Goal: Navigation & Orientation: Find specific page/section

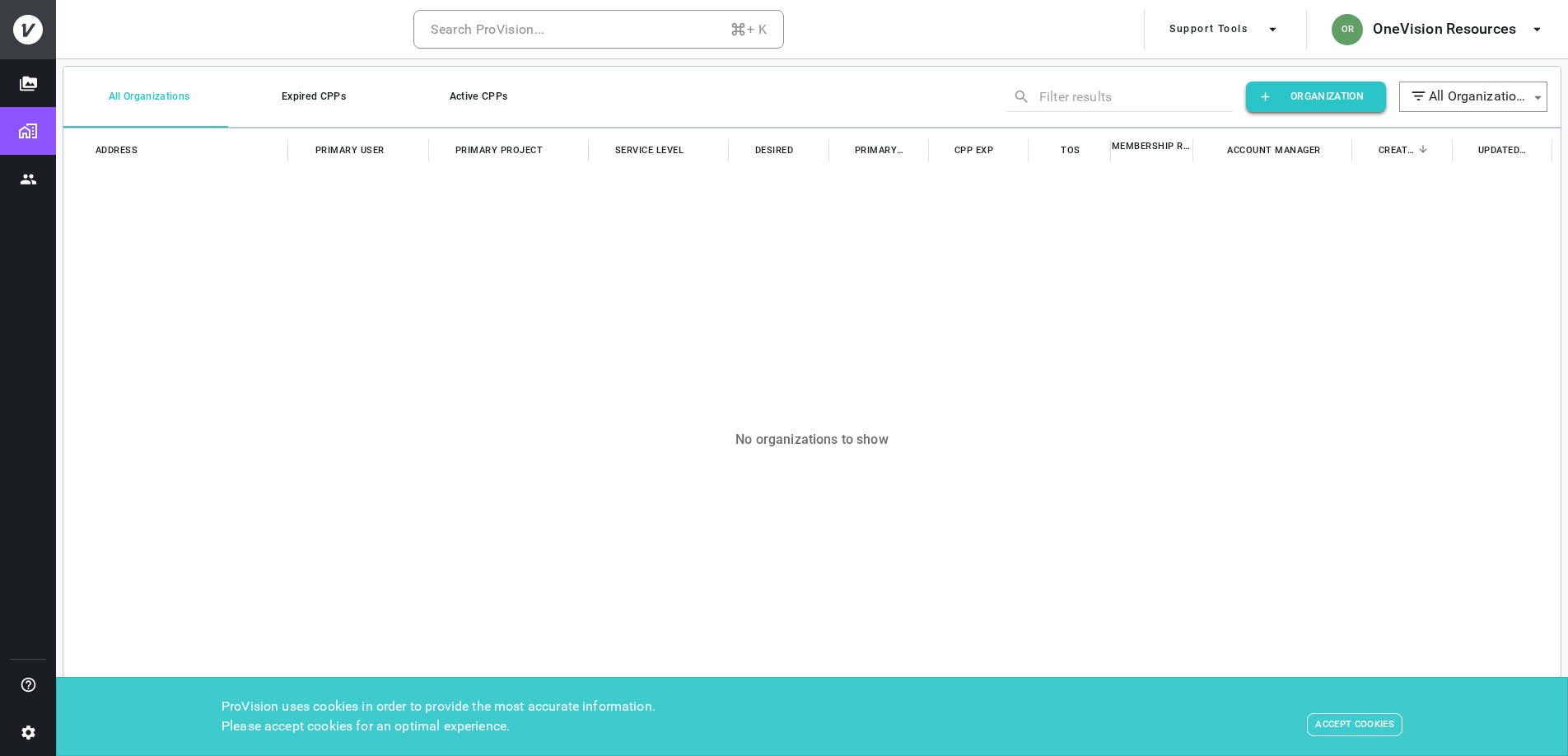
click at [331, 99] on button "Expired CPPs" at bounding box center [310, 97] width 165 height 61
click at [168, 95] on button "All Organizations" at bounding box center [145, 97] width 165 height 61
type input "all"
click at [1466, 103] on body "Search ProVision... + K Support Tools OR OneVision Resources All Organizations …" at bounding box center [784, 378] width 1568 height 756
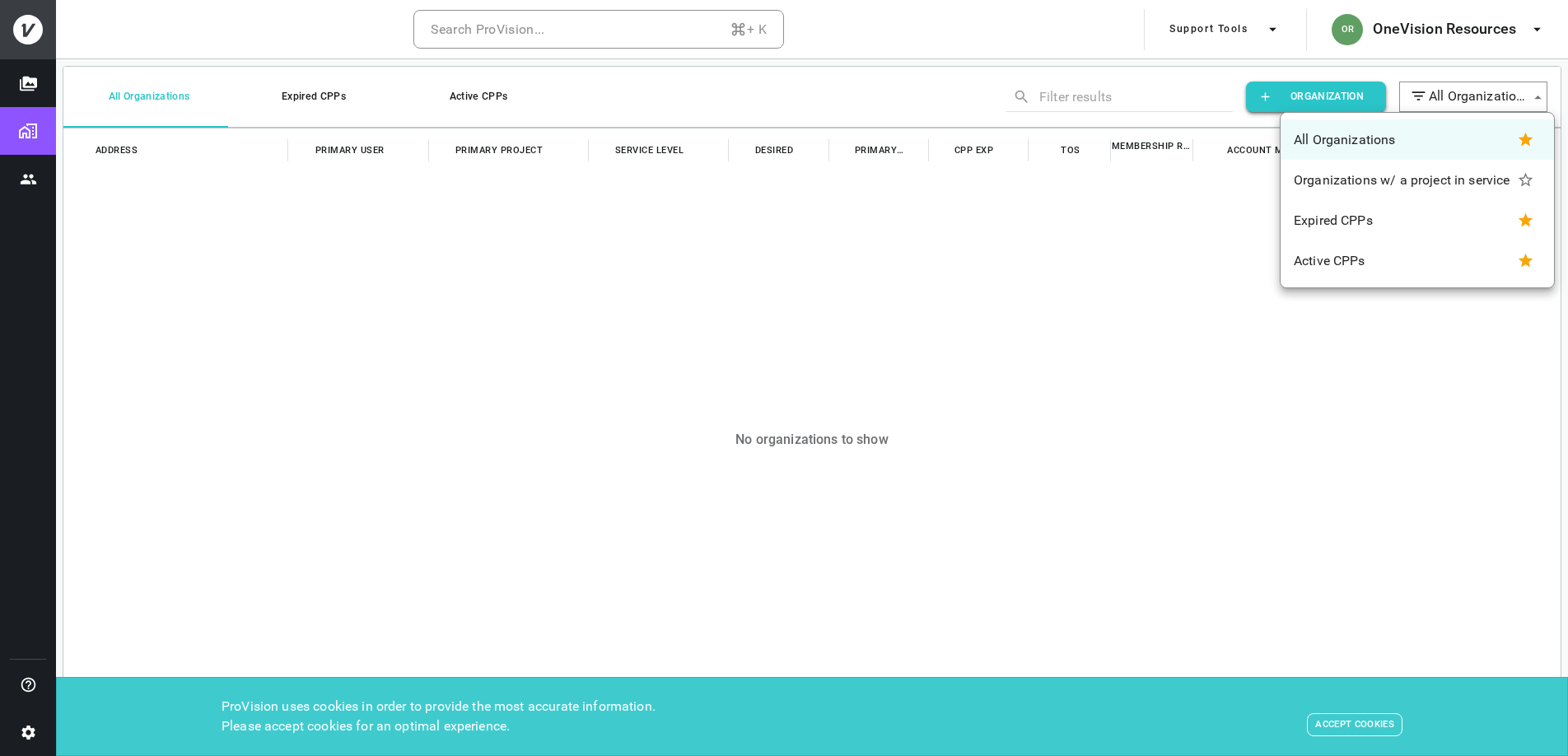
click at [1459, 92] on div at bounding box center [784, 378] width 1568 height 756
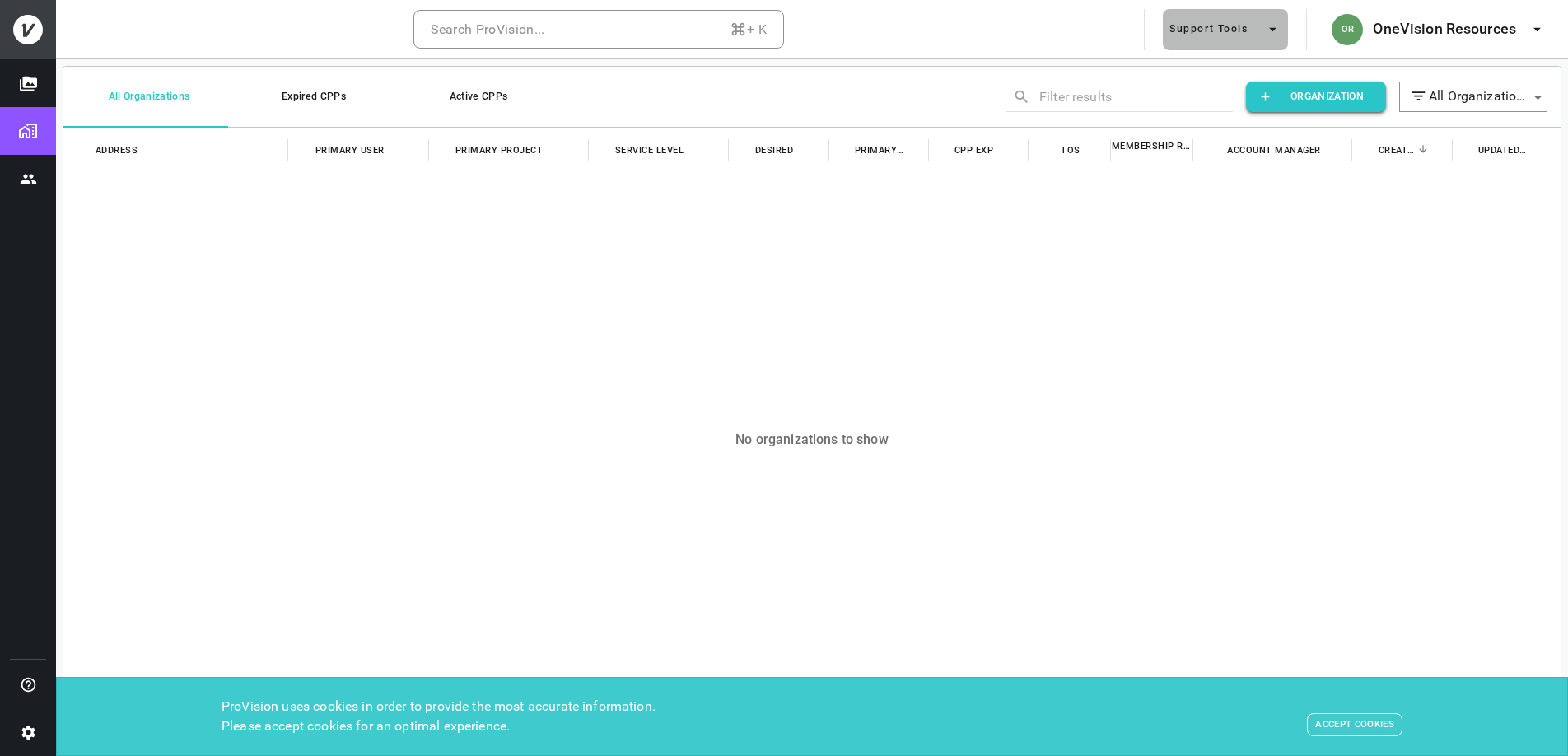
click at [1210, 19] on button "Support Tools" at bounding box center [1226, 29] width 125 height 41
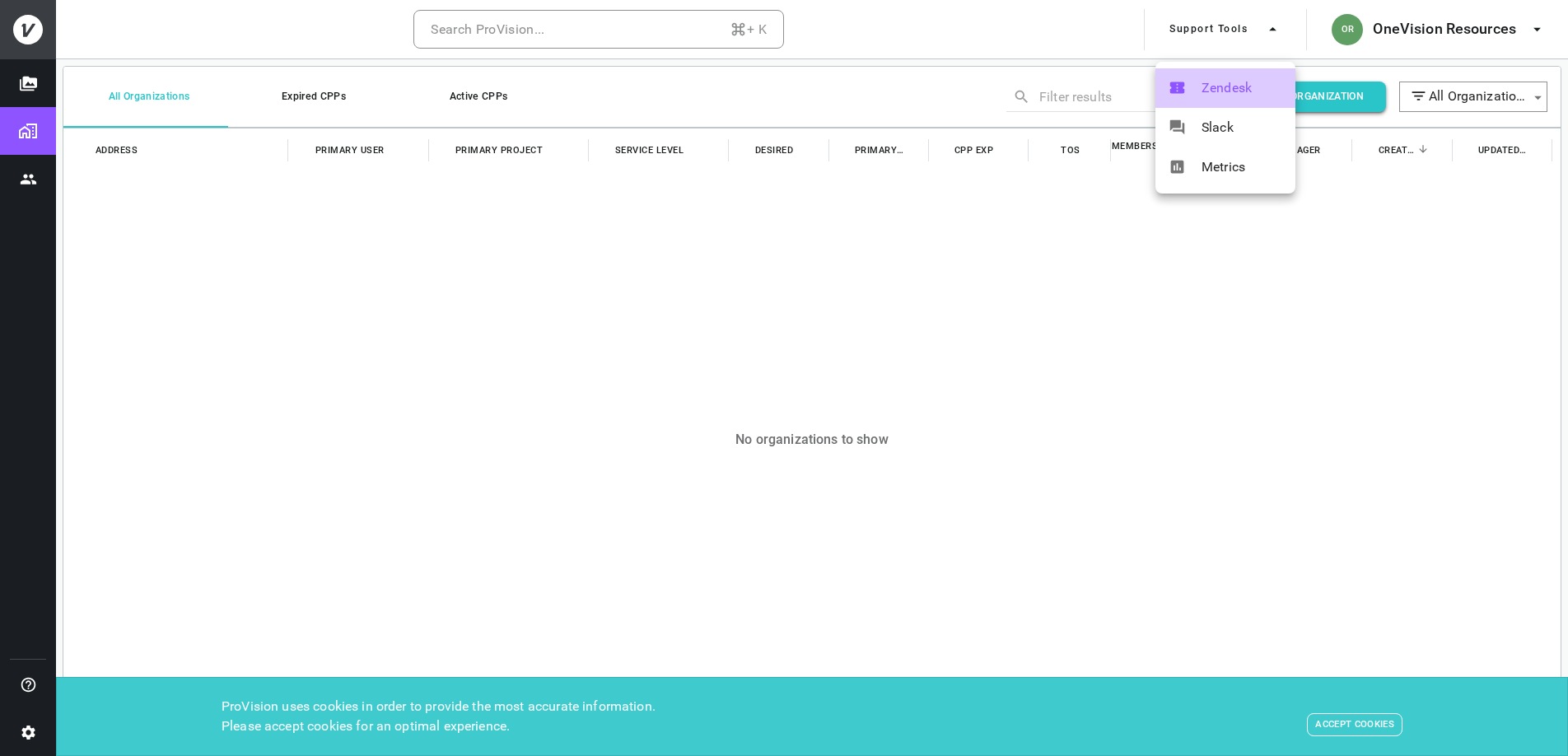
click at [1211, 98] on span "Zendesk" at bounding box center [1241, 88] width 81 height 20
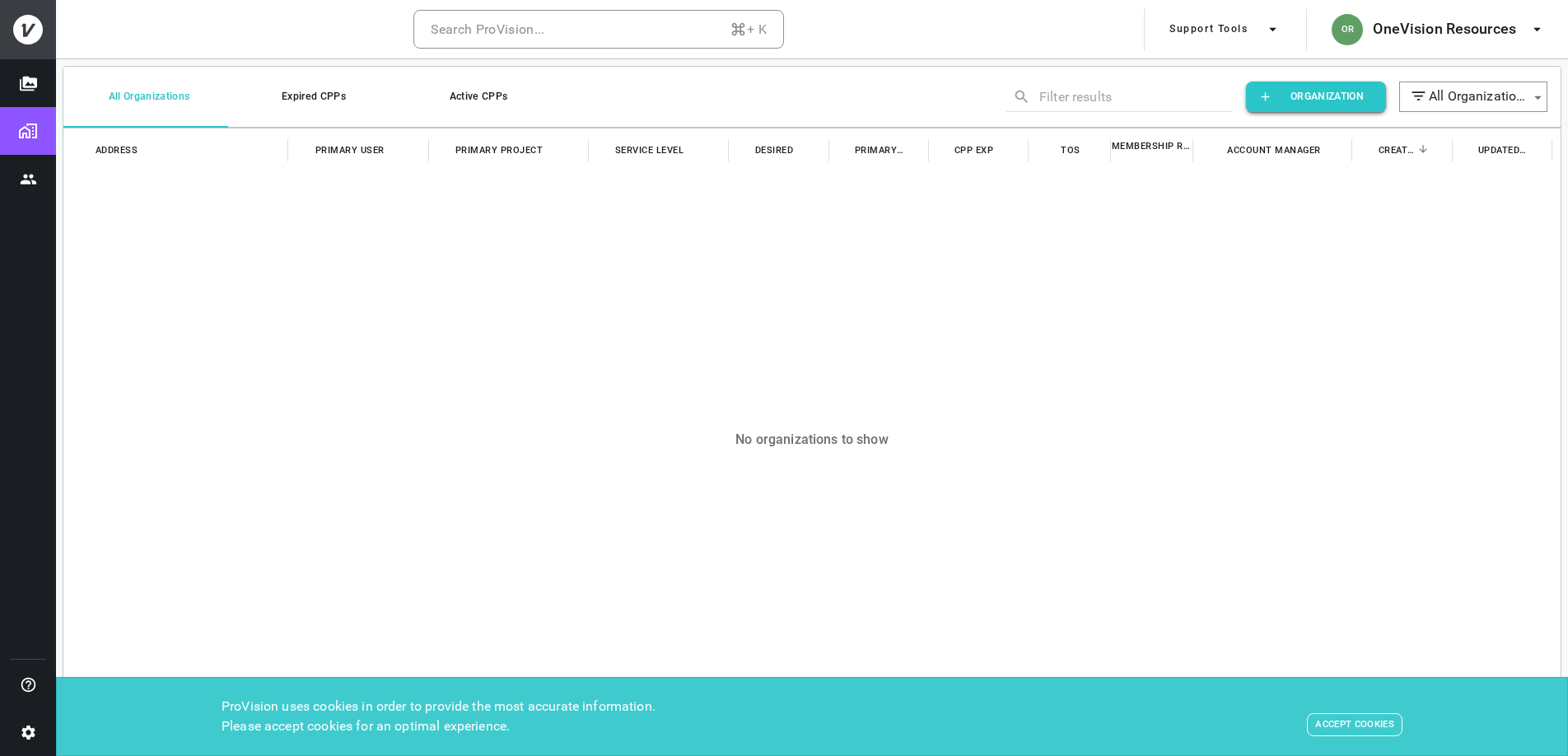
click at [1227, 17] on button "Support Tools" at bounding box center [1226, 29] width 125 height 41
click at [1218, 136] on span "Slack" at bounding box center [1241, 128] width 81 height 20
click at [1221, 29] on button "Support Tools" at bounding box center [1226, 29] width 125 height 41
click at [969, 10] on div at bounding box center [784, 378] width 1568 height 756
click at [18, 78] on button "Projects" at bounding box center [27, 83] width 56 height 48
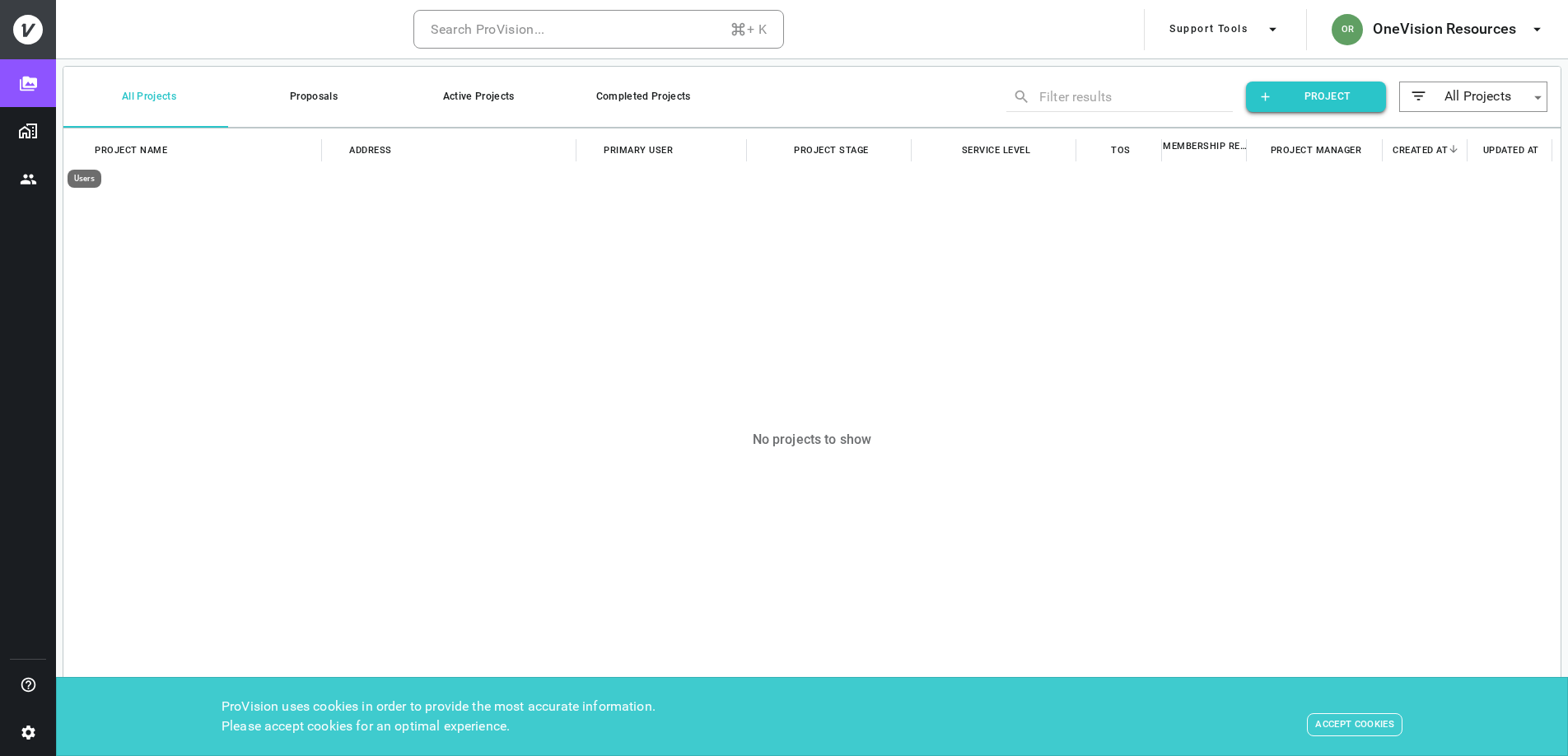
click at [21, 178] on icon "Users" at bounding box center [28, 179] width 18 height 18
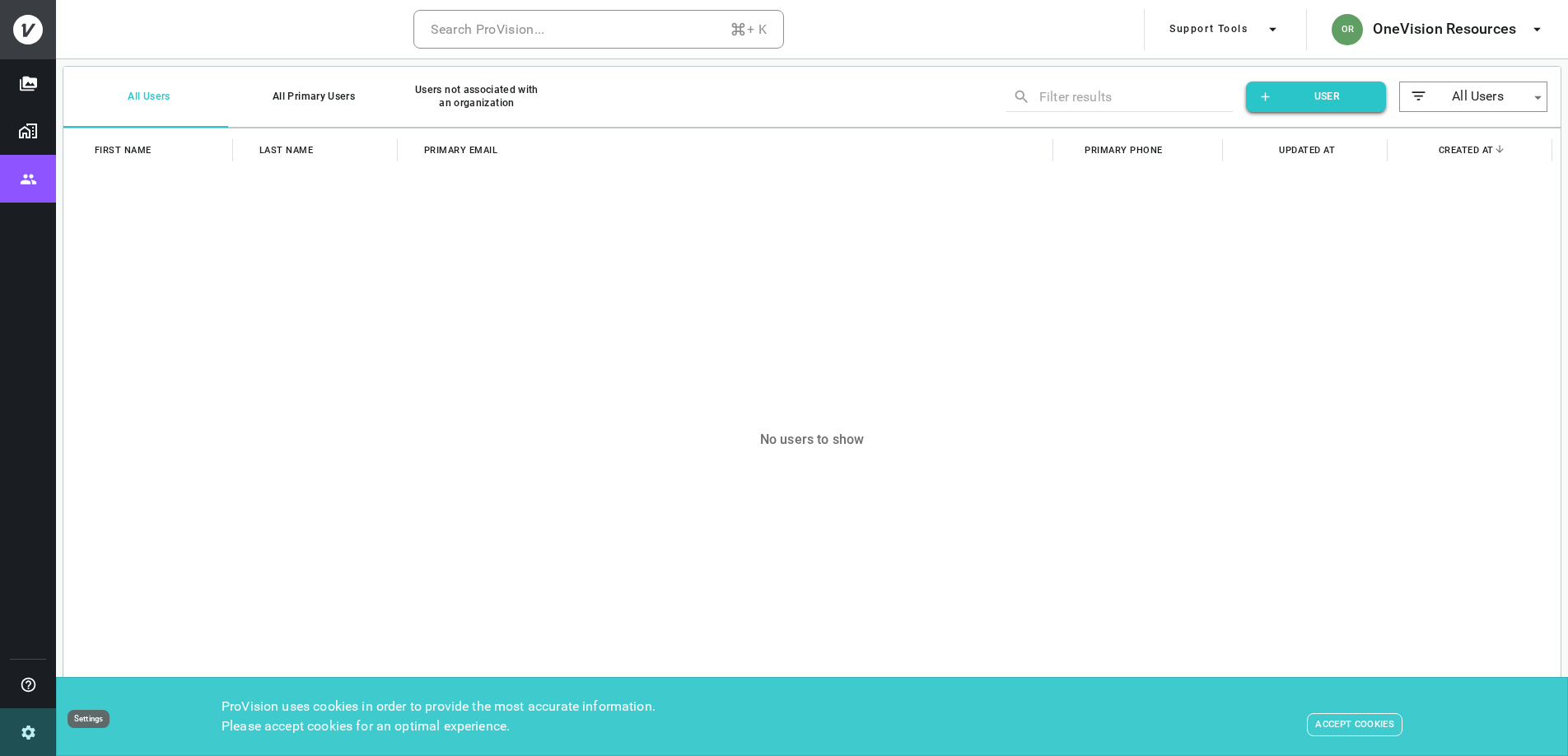
click at [22, 737] on icon "Settings" at bounding box center [28, 734] width 18 height 18
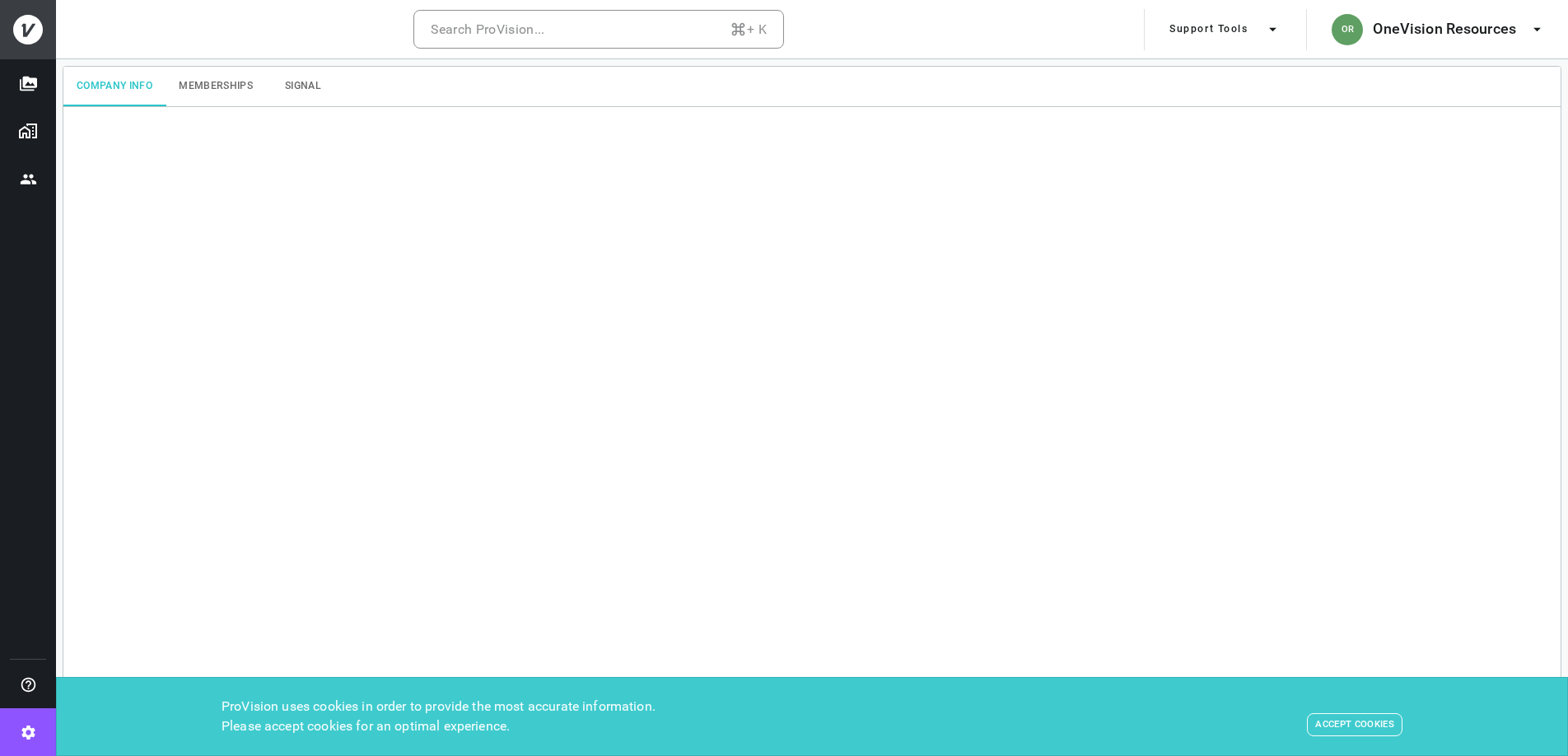
click at [232, 89] on button "Memberships" at bounding box center [216, 86] width 100 height 40
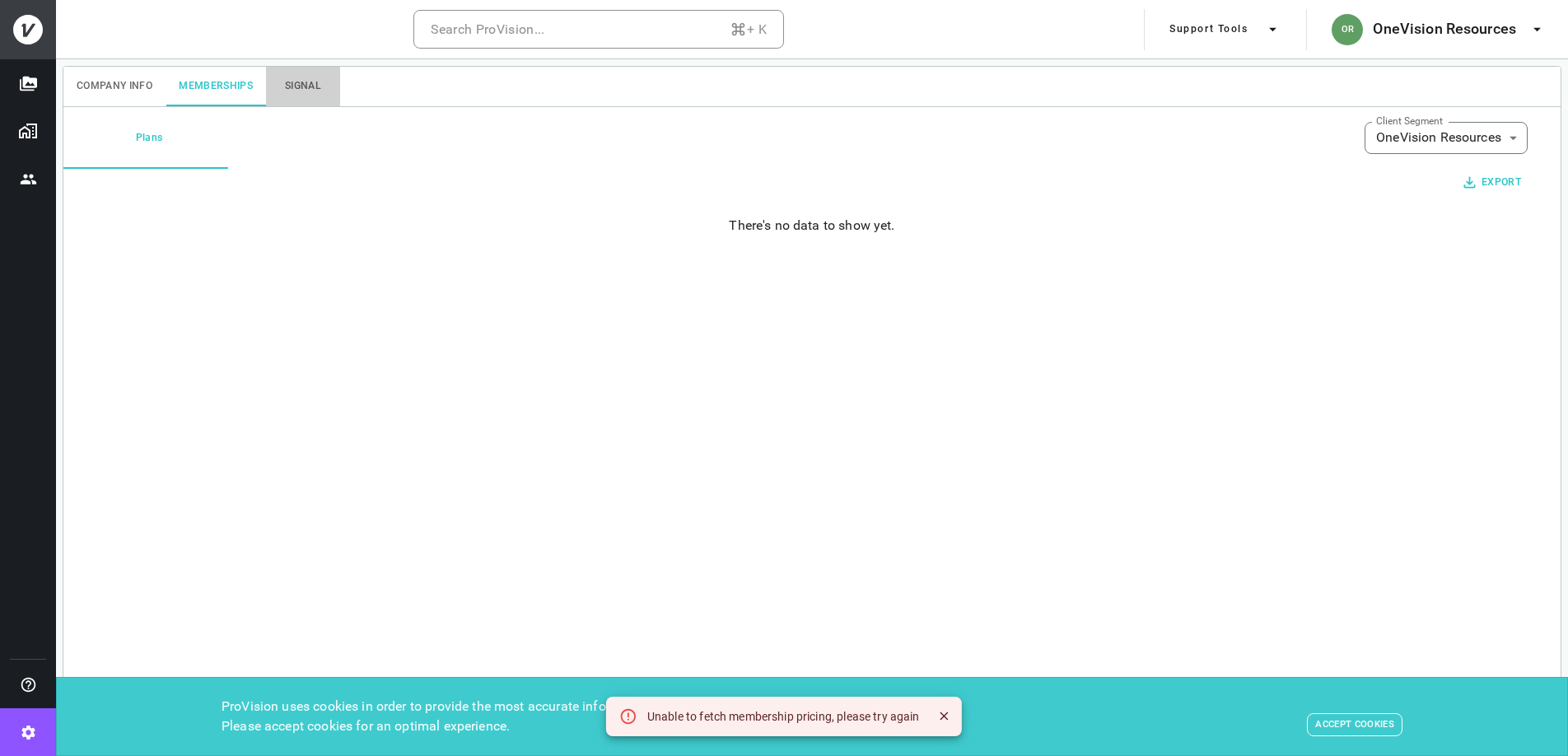
click at [310, 86] on button "Signal" at bounding box center [303, 86] width 74 height 40
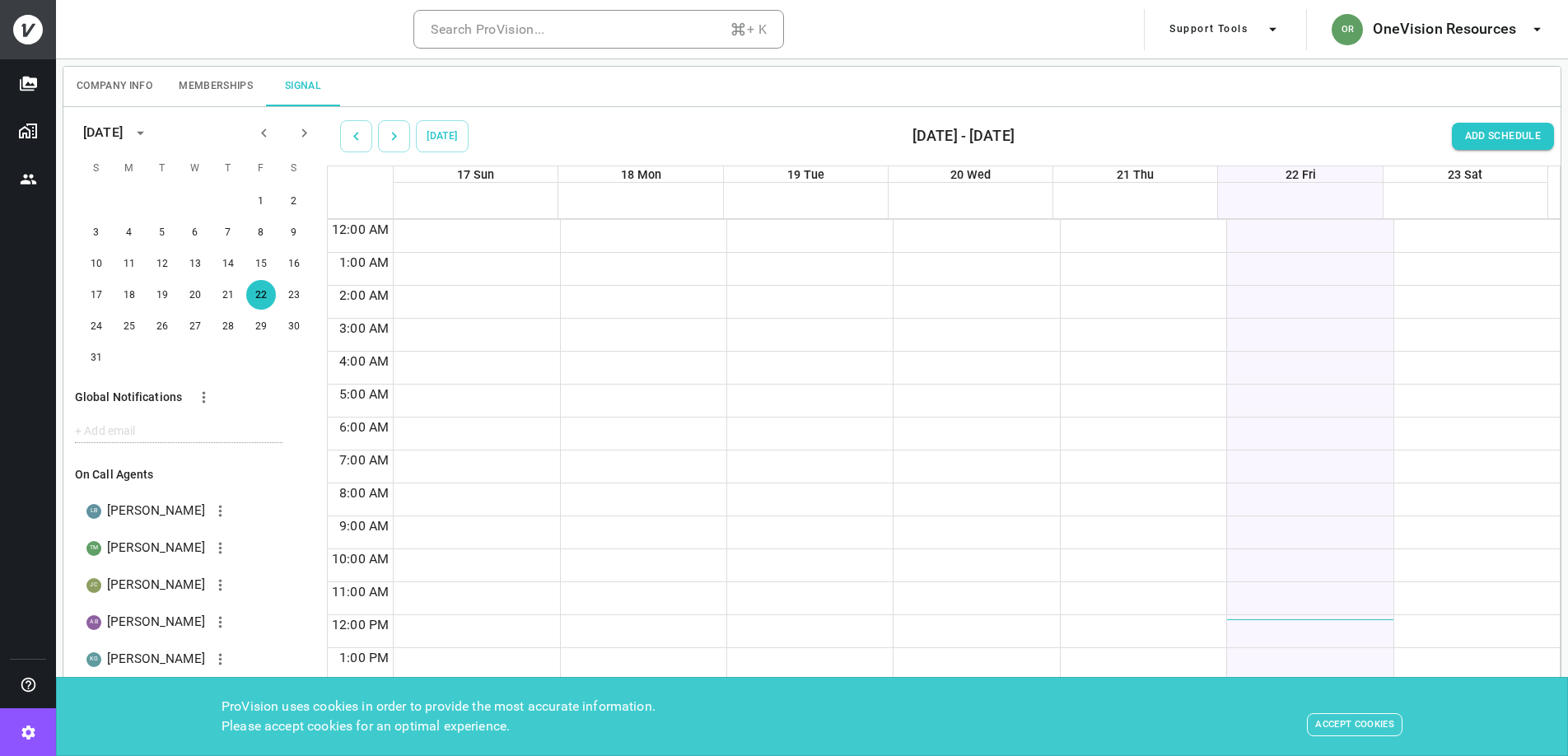
scroll to position [190, 0]
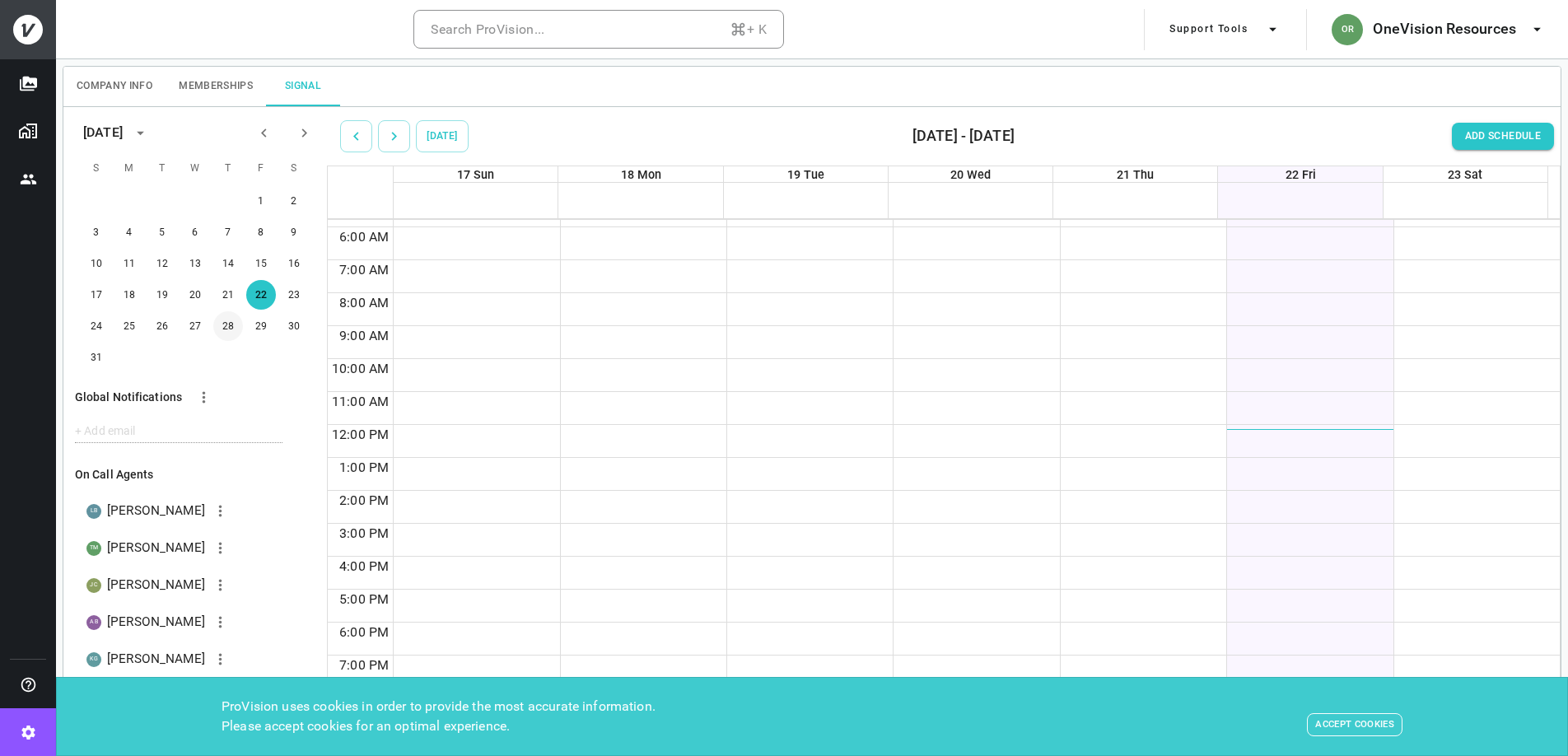
click at [218, 332] on button "28" at bounding box center [228, 326] width 29 height 29
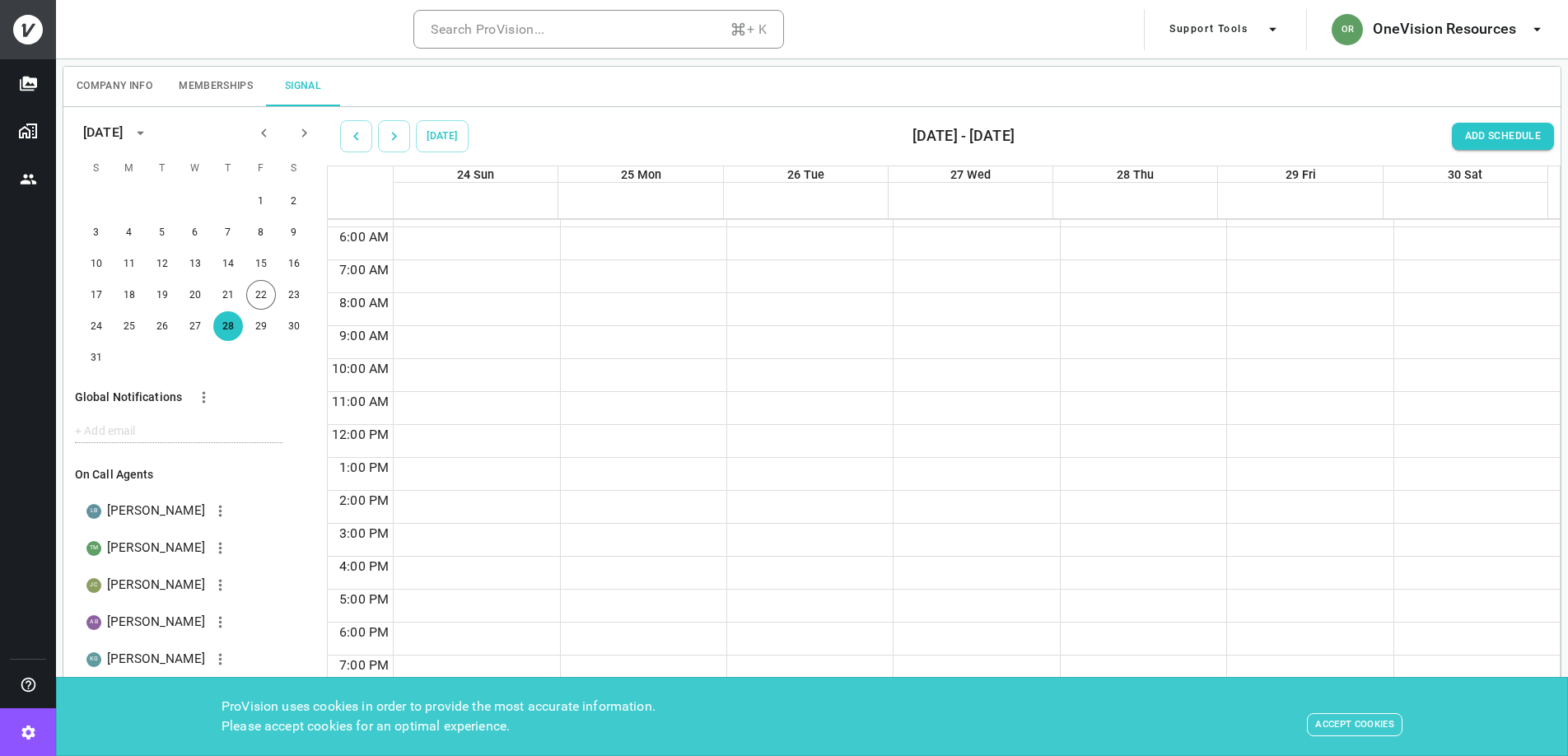
click at [33, 27] on icon at bounding box center [28, 29] width 29 height 29
click at [30, 92] on button "Projects" at bounding box center [27, 83] width 56 height 48
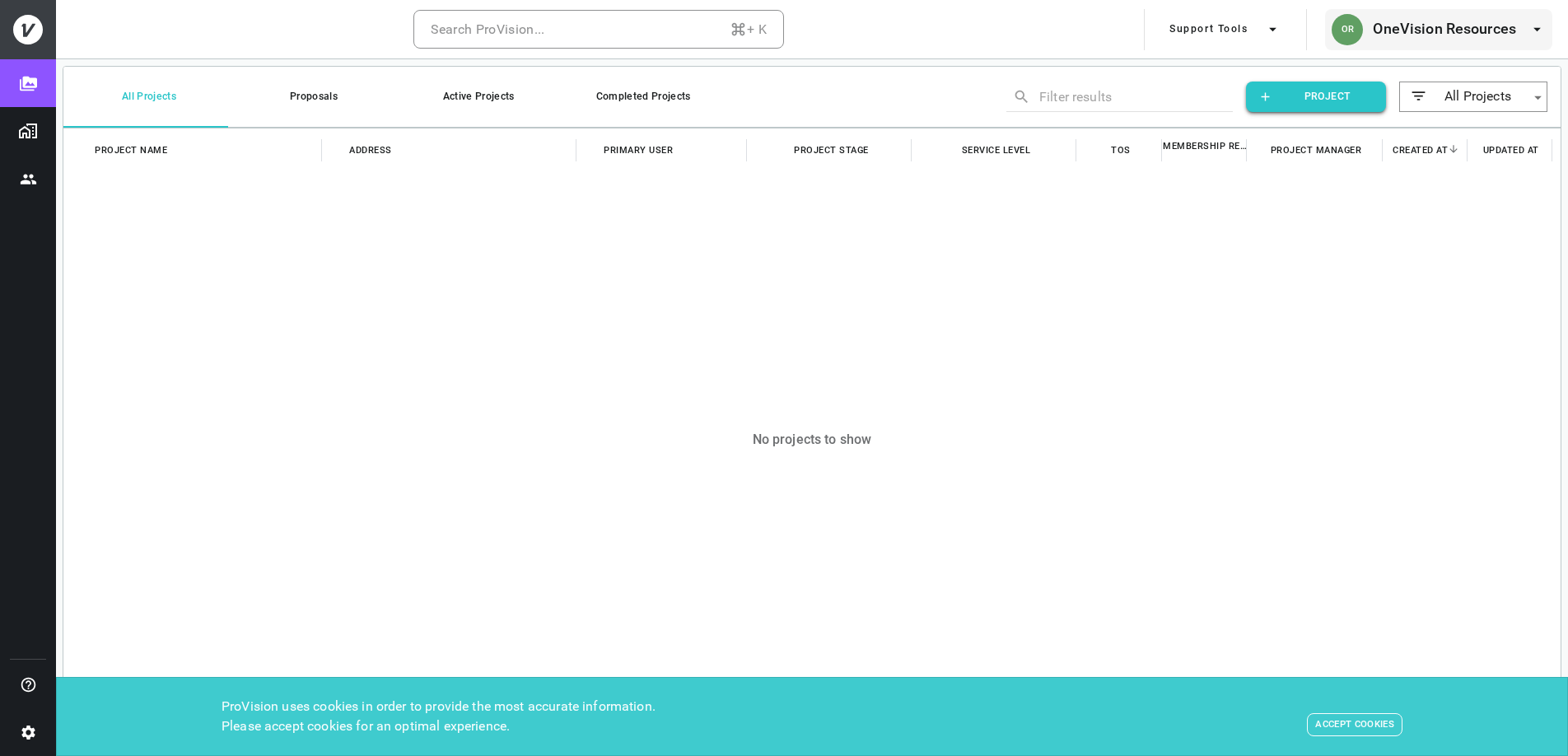
click at [1441, 30] on h6 "OneVision Resources" at bounding box center [1444, 29] width 143 height 23
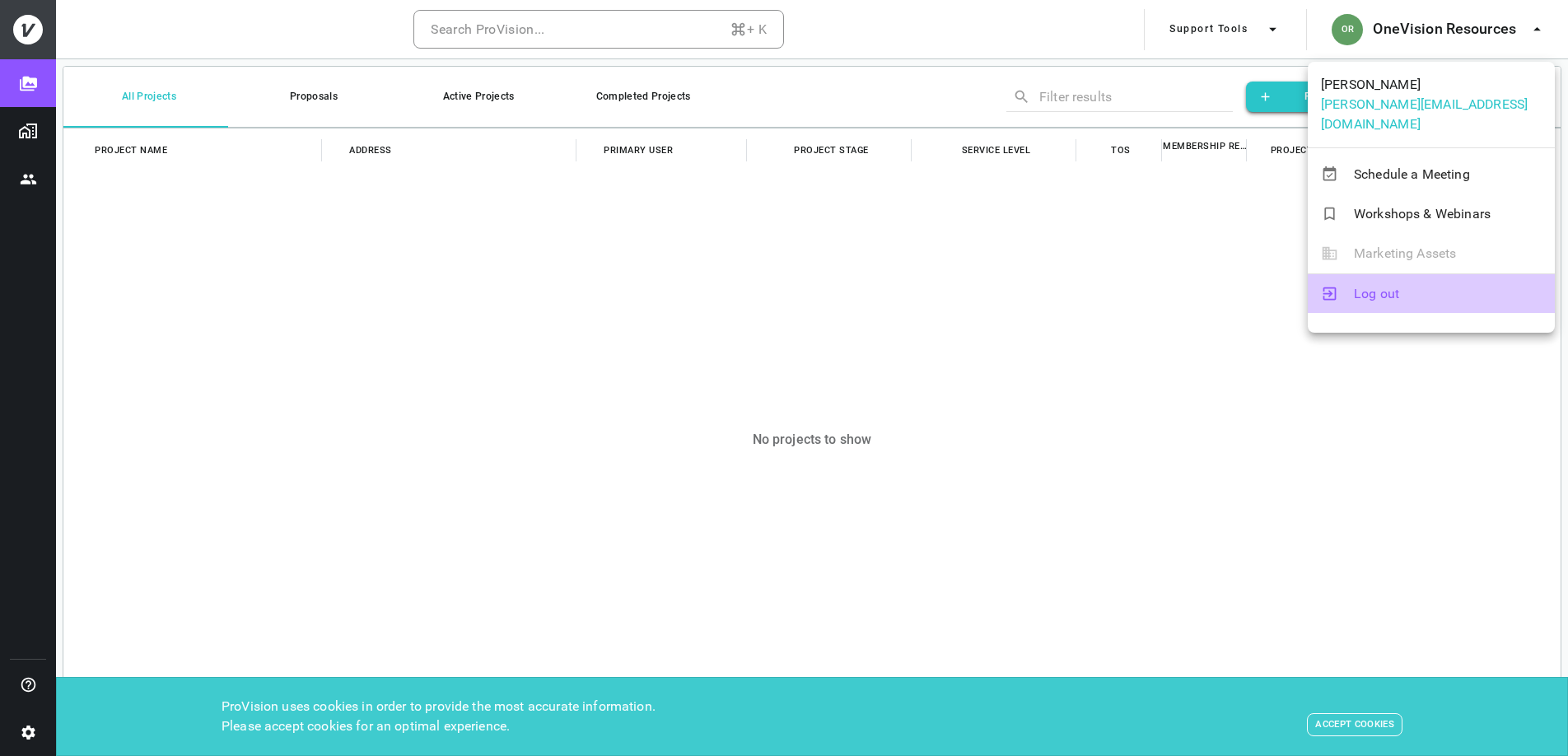
click at [1399, 284] on span "Log out" at bounding box center [1448, 294] width 188 height 20
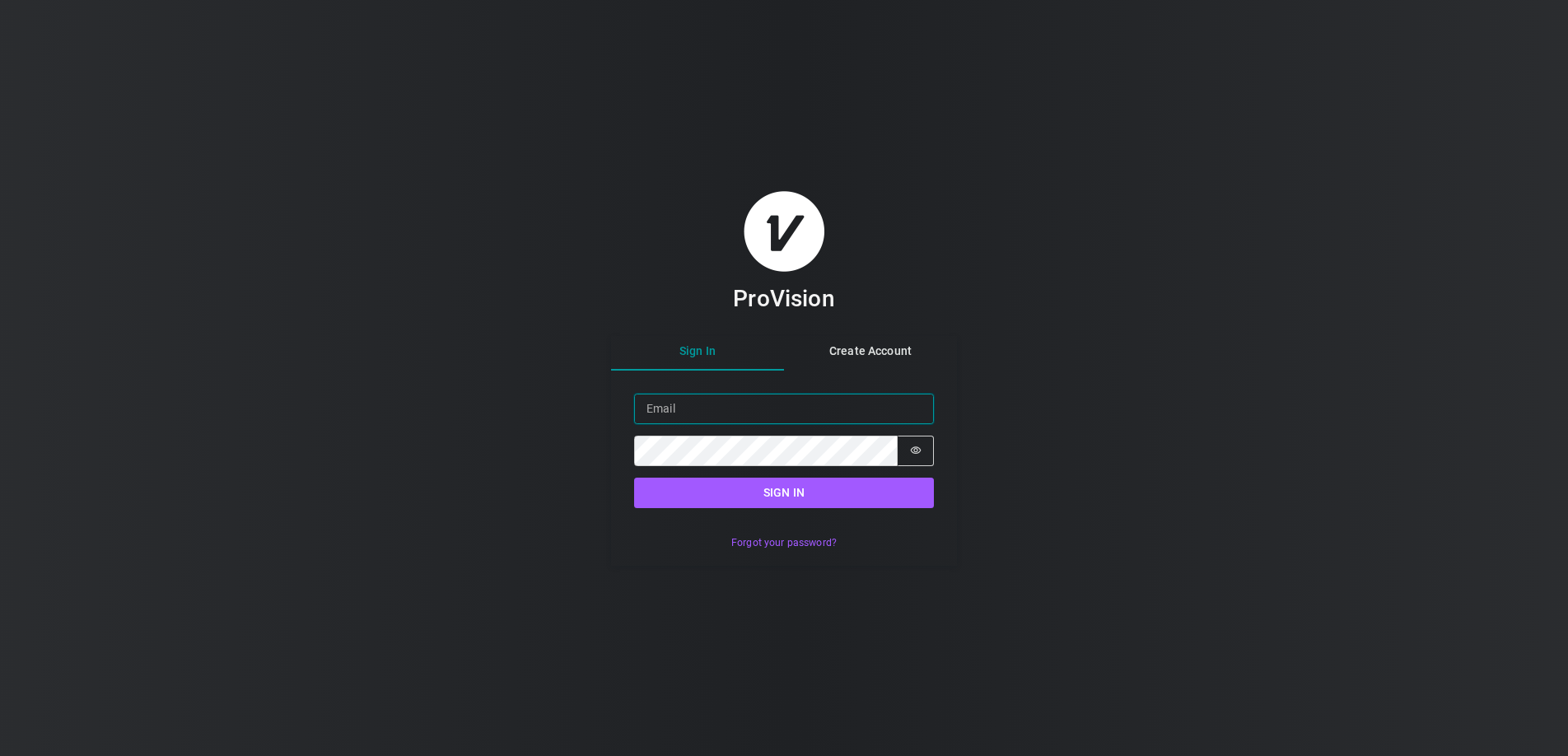
type input "[PERSON_NAME][EMAIL_ADDRESS][DOMAIN_NAME]"
